Goal: Check status: Check status

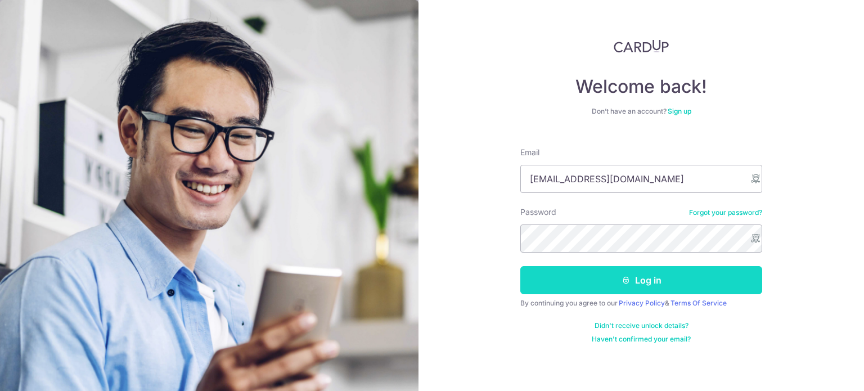
click at [605, 278] on button "Log in" at bounding box center [641, 280] width 242 height 28
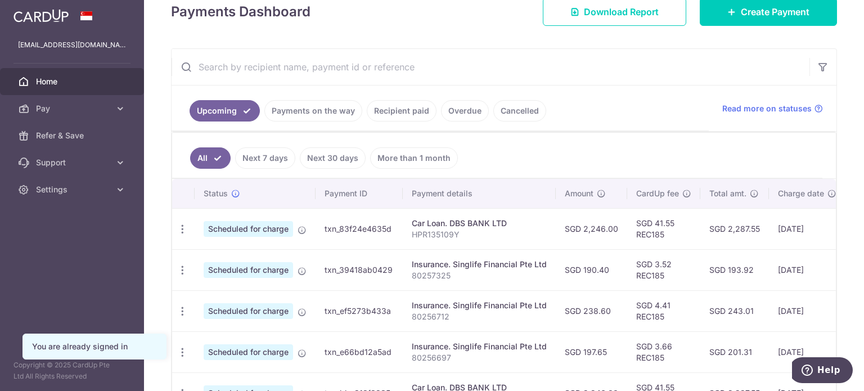
click at [751, 228] on td "SGD 2,287.55" at bounding box center [734, 228] width 69 height 41
drag, startPoint x: 754, startPoint y: 229, endPoint x: 725, endPoint y: 232, distance: 28.9
click at [725, 232] on td "SGD 2,287.55" at bounding box center [734, 228] width 69 height 41
copy td "2,287.55"
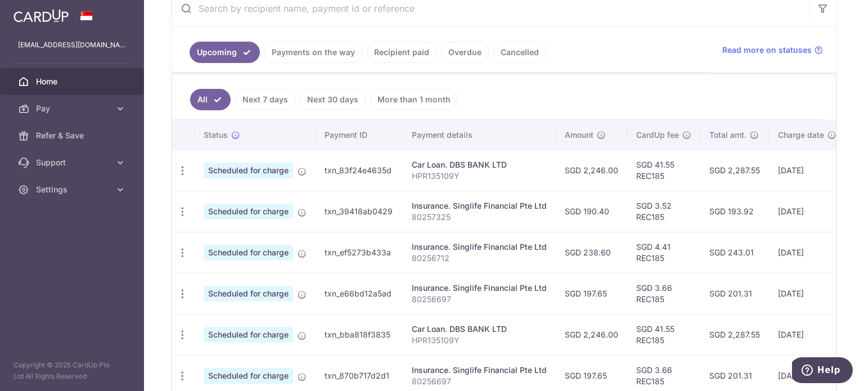
scroll to position [225, 0]
